Goal: Find specific page/section: Find specific page/section

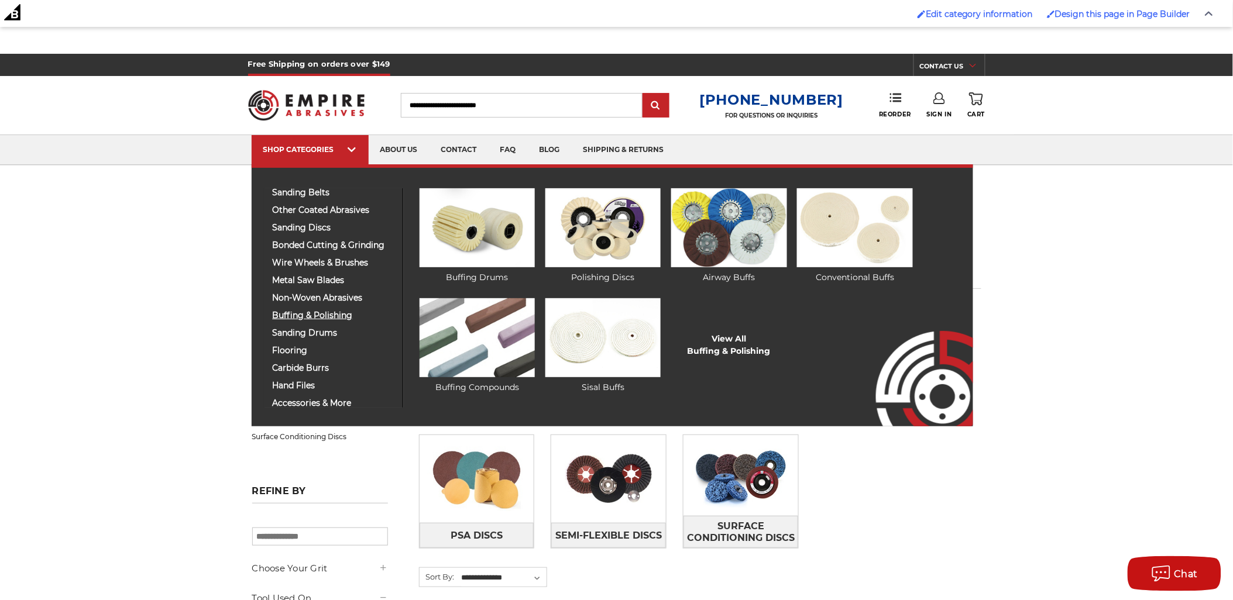
click at [331, 317] on span "buffing & polishing" at bounding box center [333, 315] width 121 height 9
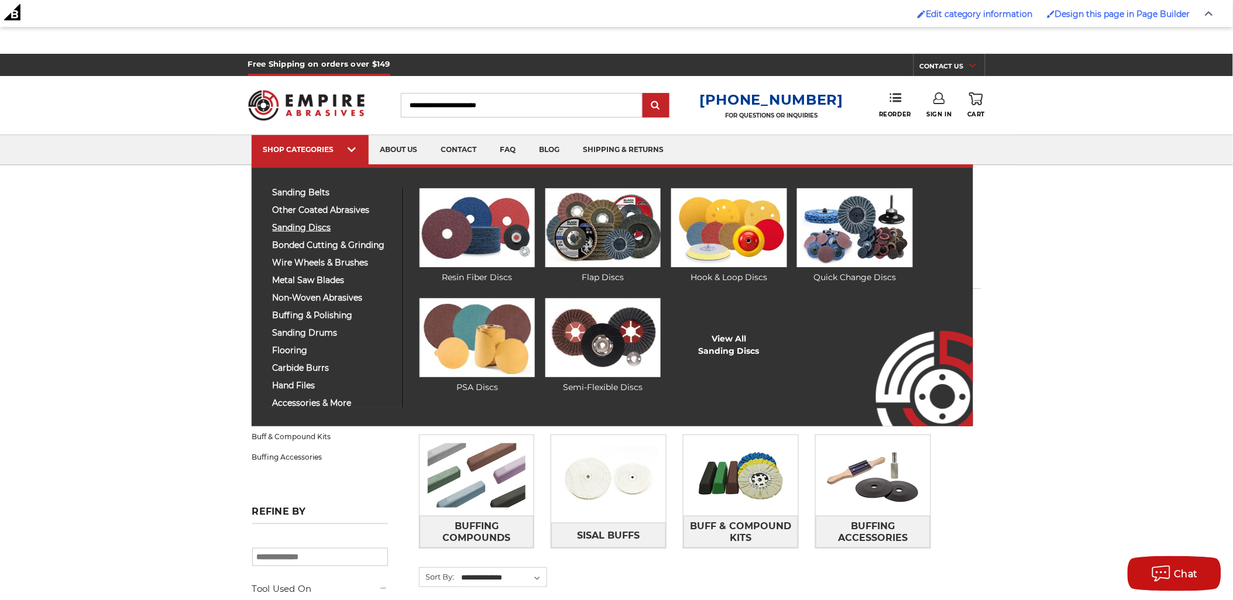
click at [315, 223] on span "sanding discs" at bounding box center [333, 227] width 121 height 9
